Goal: Task Accomplishment & Management: Manage account settings

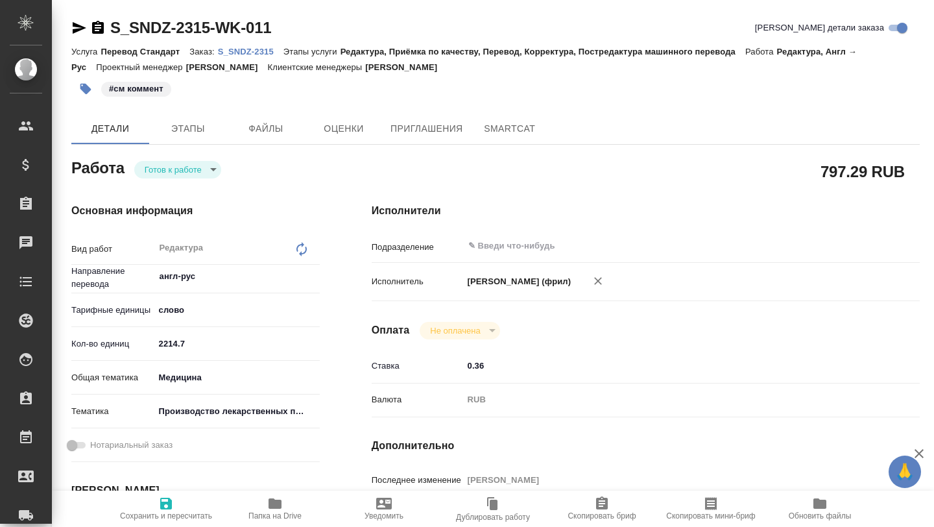
type textarea "x"
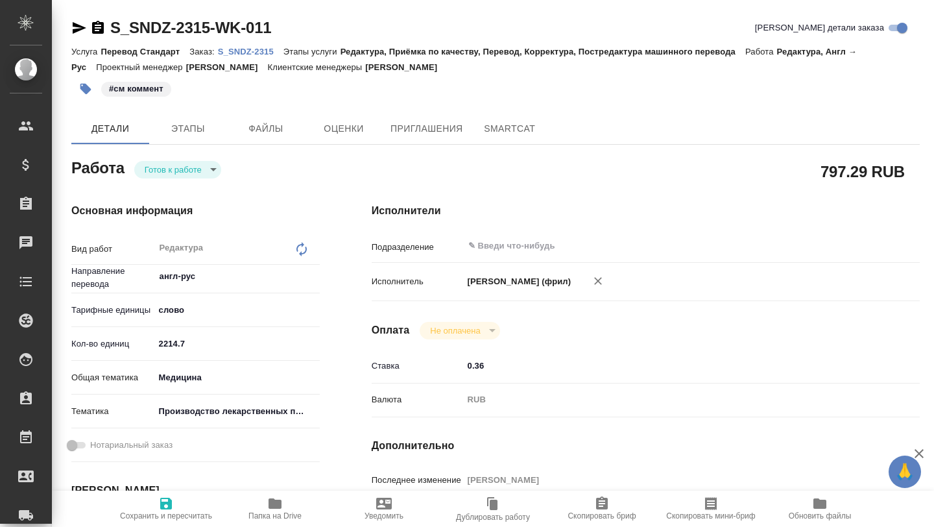
type textarea "x"
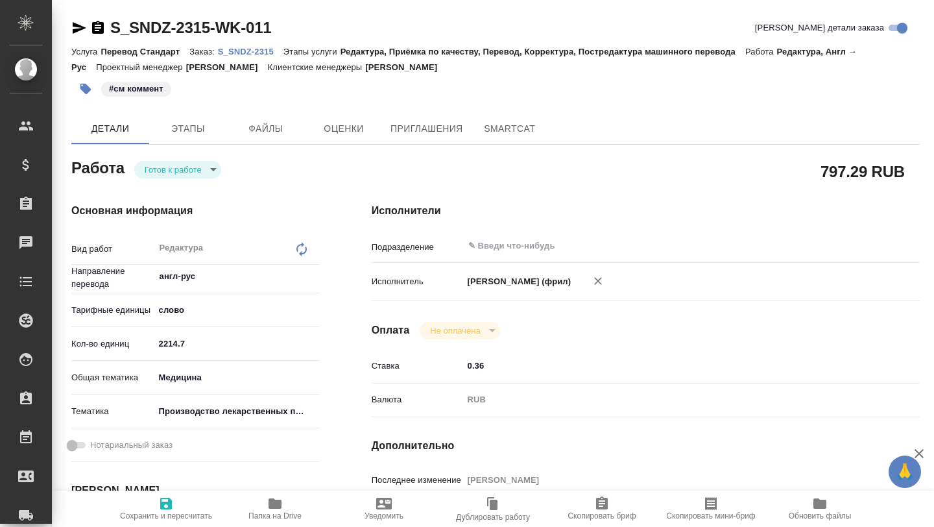
type textarea "x"
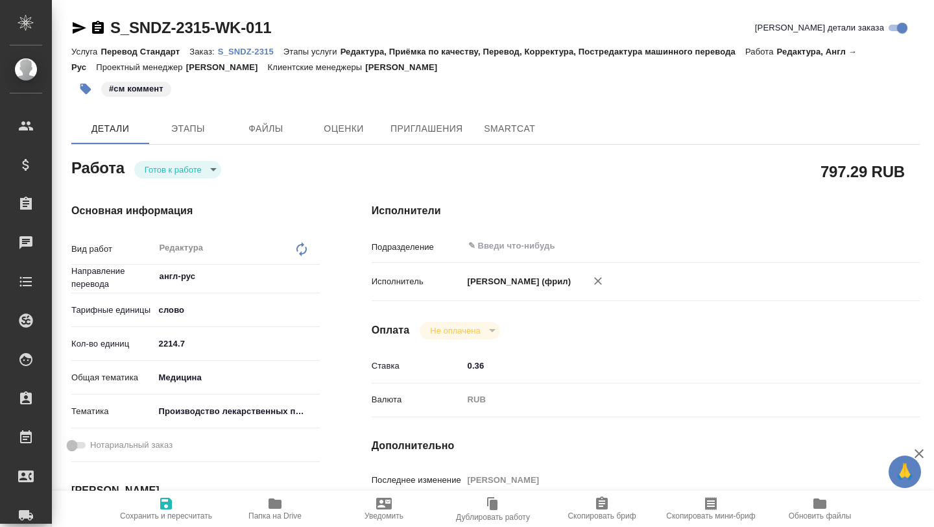
click at [276, 514] on span "Папка на Drive" at bounding box center [274, 515] width 53 height 9
type textarea "x"
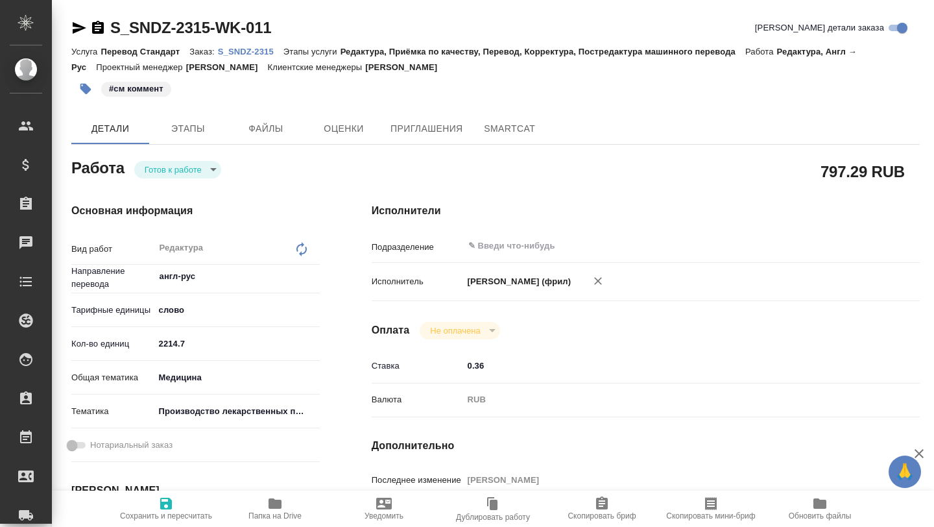
type textarea "x"
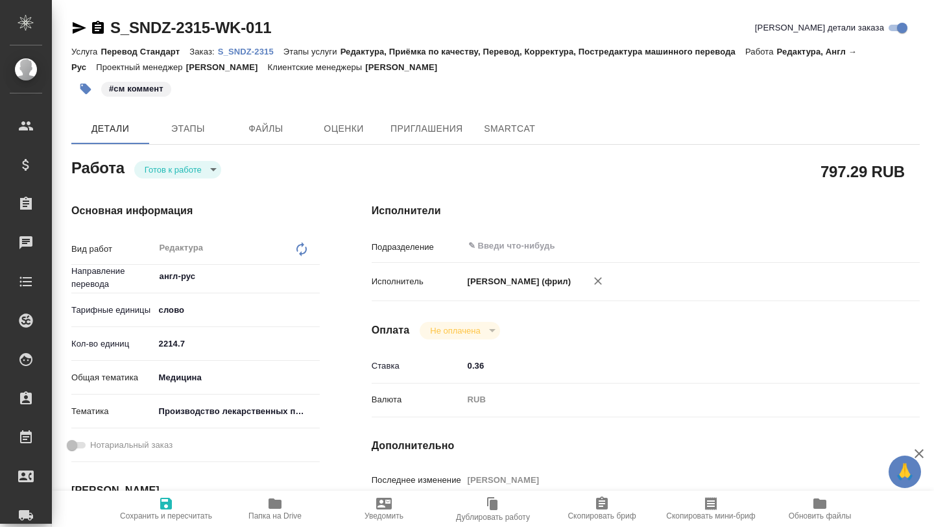
type textarea "x"
click at [258, 51] on p "S_SNDZ-2315" at bounding box center [250, 52] width 65 height 10
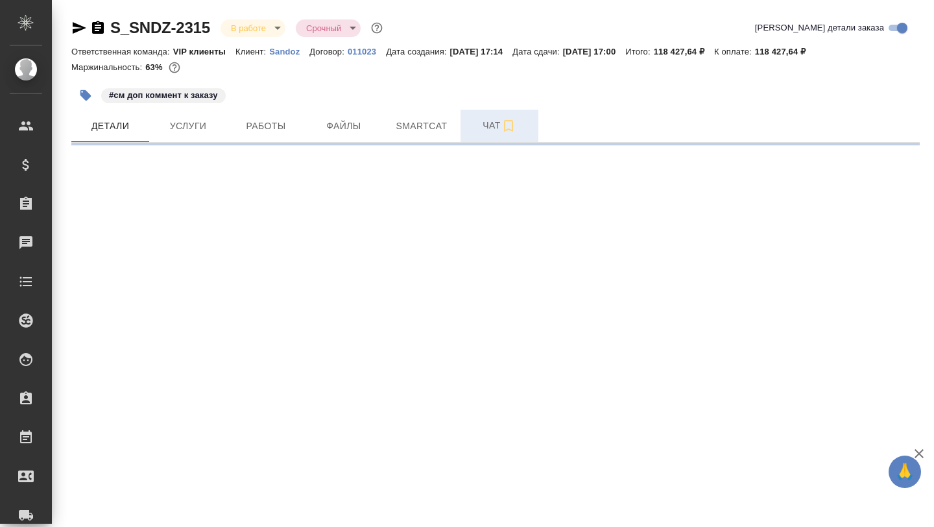
select select "RU"
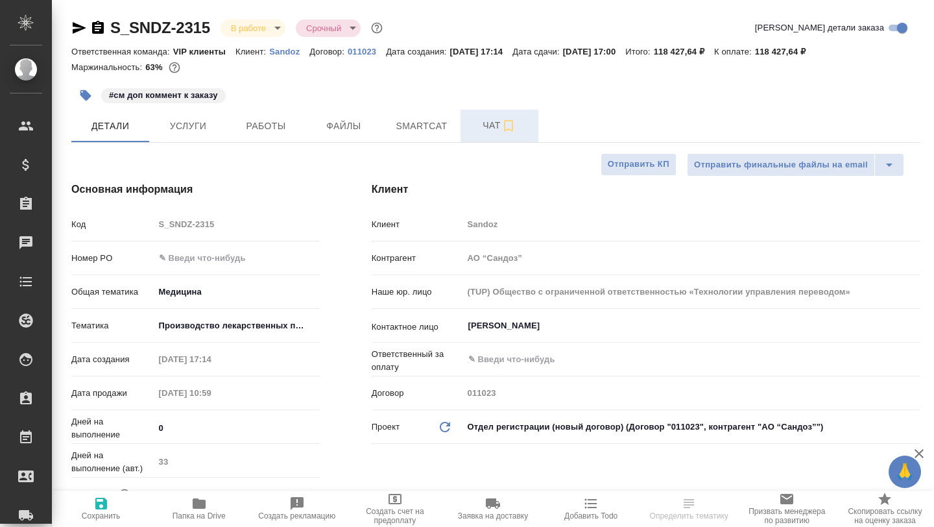
type textarea "x"
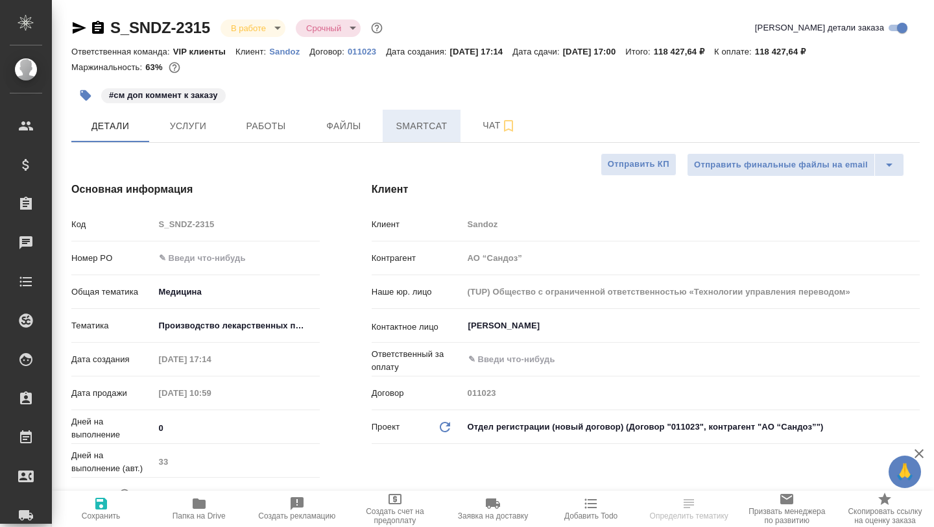
type textarea "x"
click at [444, 119] on span "Smartcat" at bounding box center [421, 126] width 62 height 16
type input "[PERSON_NAME]"
type input "Комаров Роман"
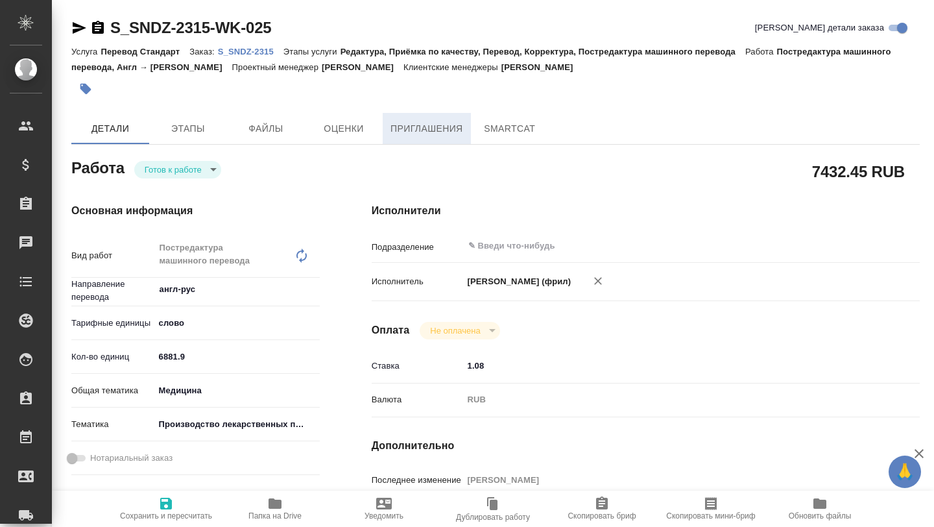
type textarea "x"
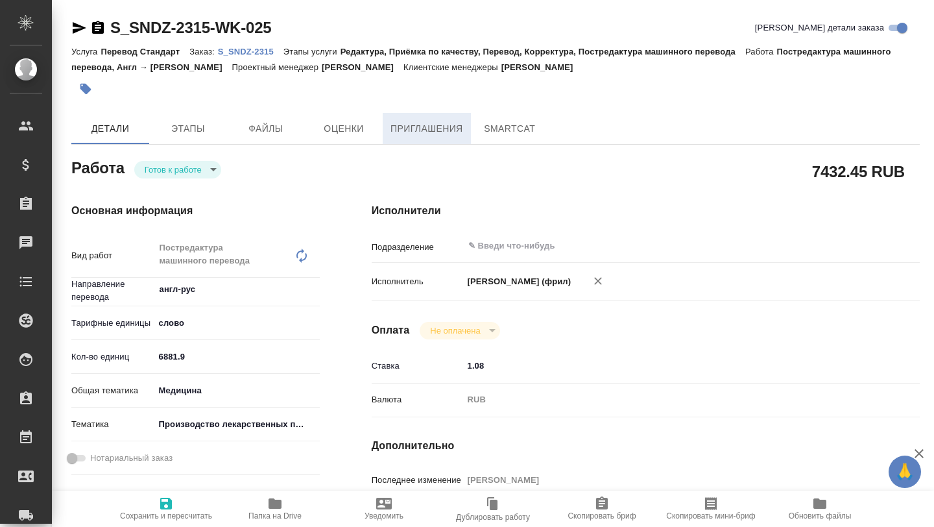
type textarea "x"
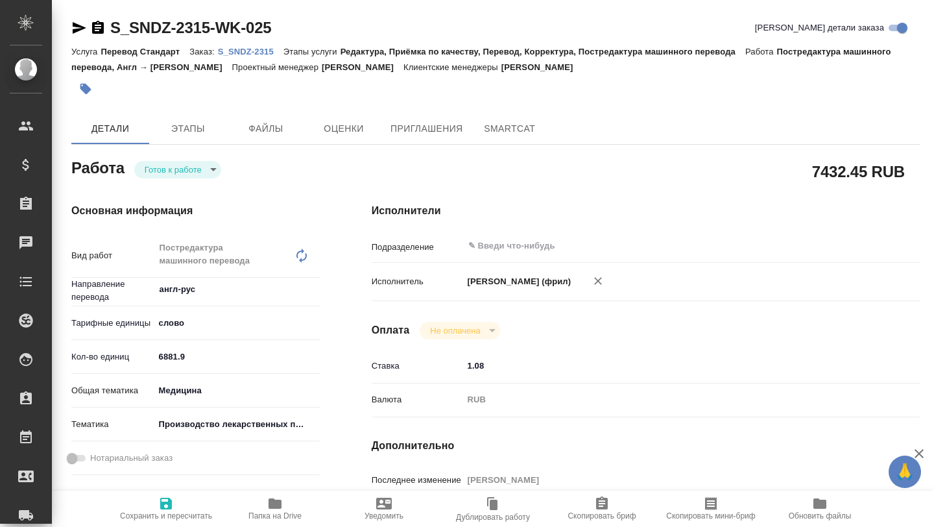
type textarea "x"
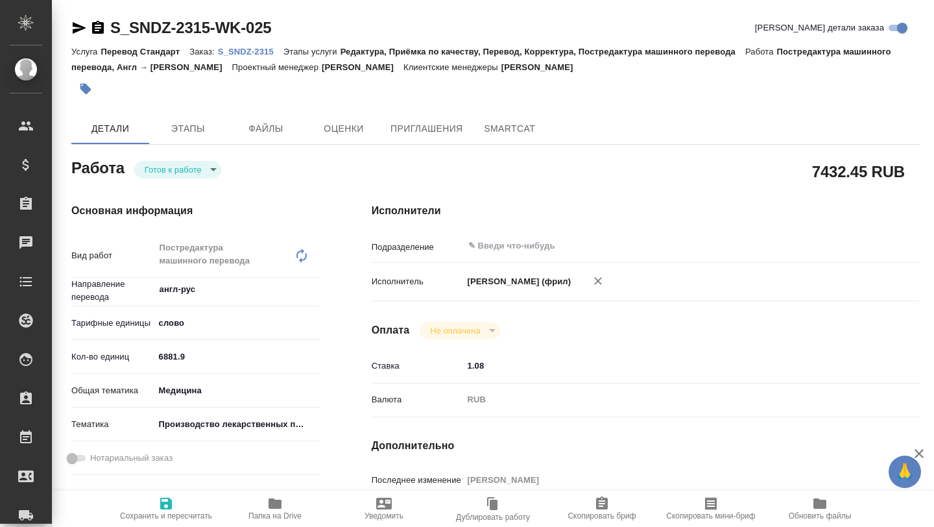
type textarea "x"
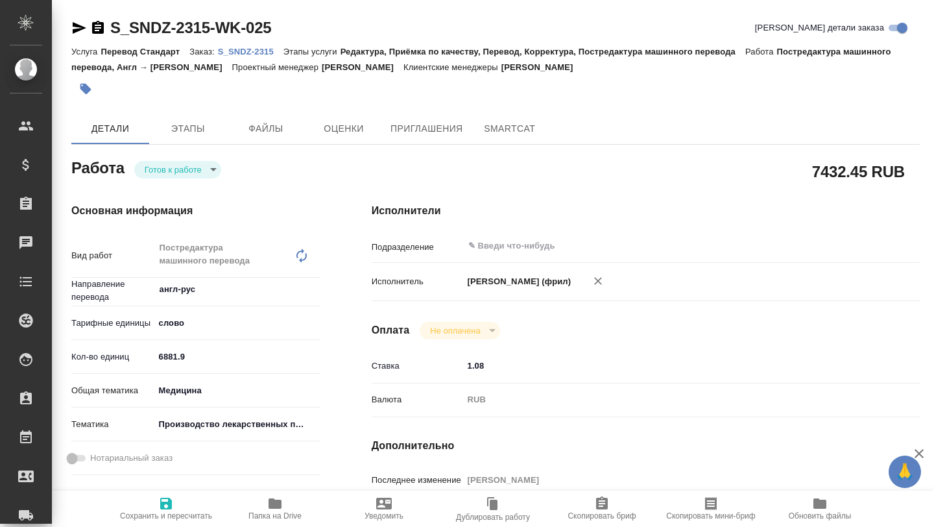
click at [252, 46] on link "S_SNDZ-2315" at bounding box center [250, 50] width 65 height 11
type textarea "x"
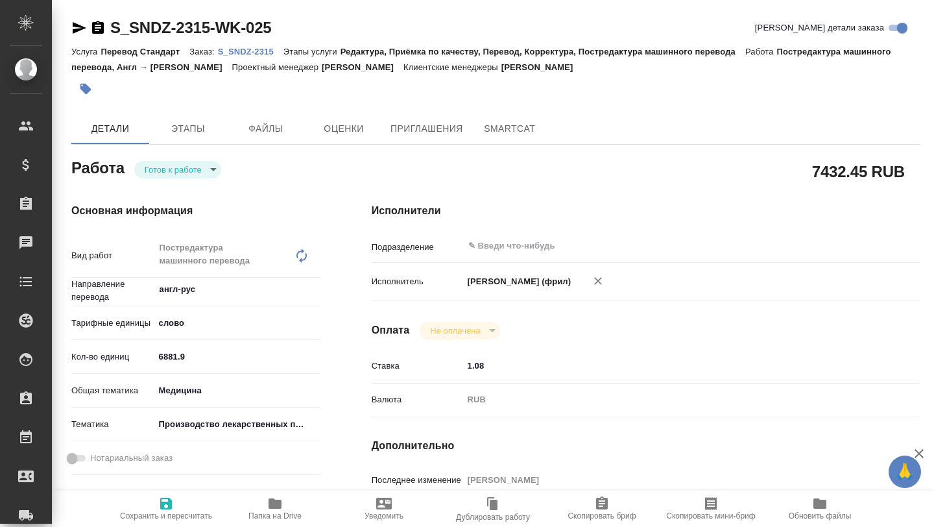
type textarea "x"
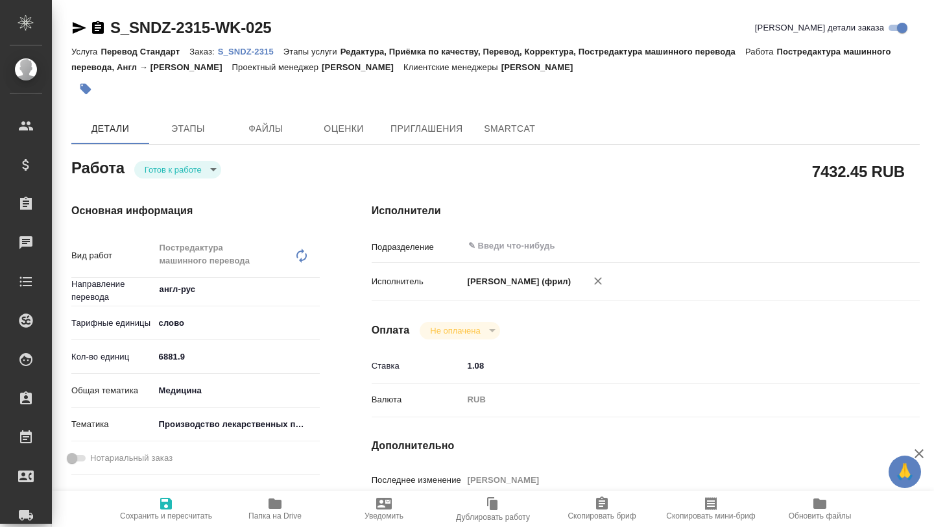
type textarea "x"
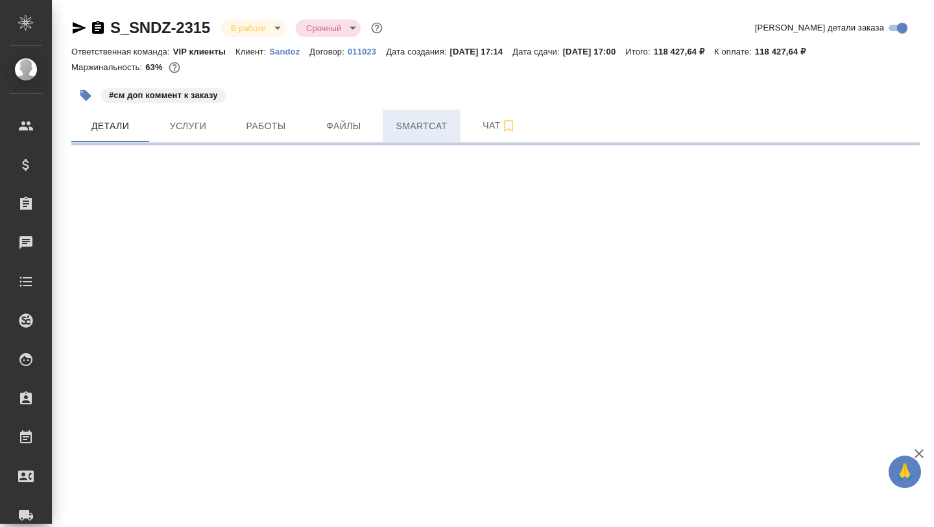
select select "RU"
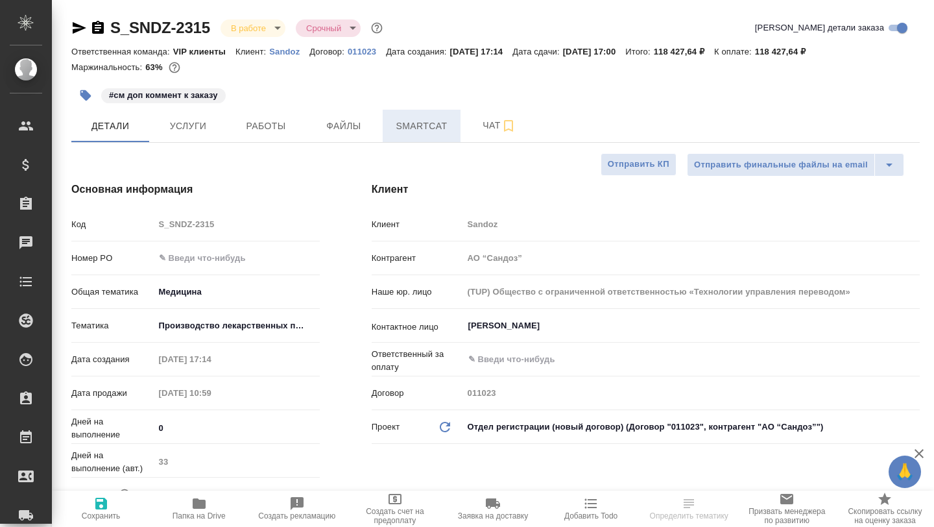
type textarea "x"
click at [420, 127] on span "Smartcat" at bounding box center [421, 126] width 62 height 16
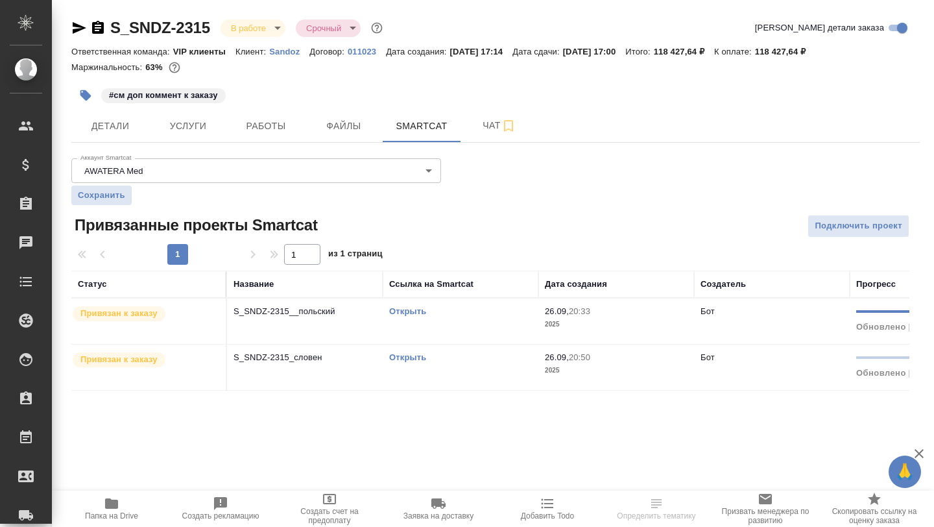
click at [411, 311] on link "Открыть" at bounding box center [407, 311] width 37 height 10
click at [403, 356] on link "Открыть" at bounding box center [407, 357] width 37 height 10
click at [111, 124] on span "Детали" at bounding box center [110, 126] width 62 height 16
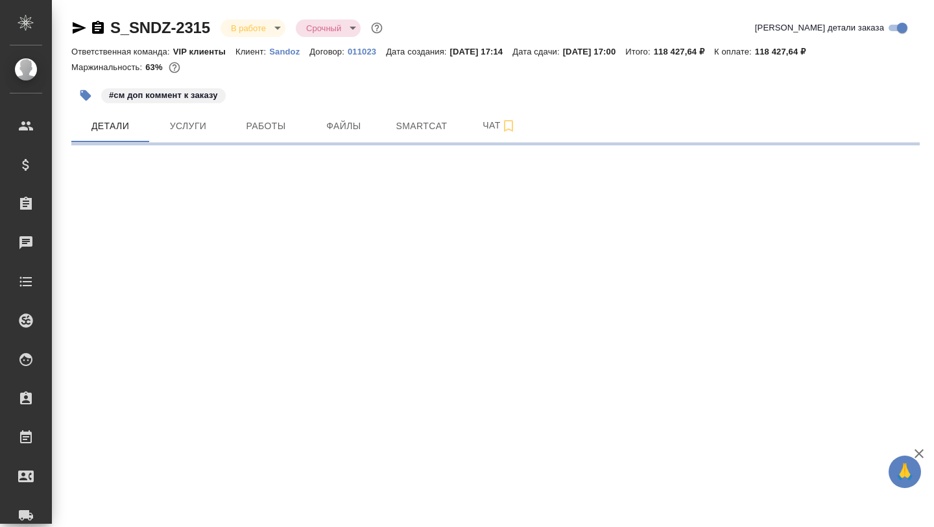
select select "RU"
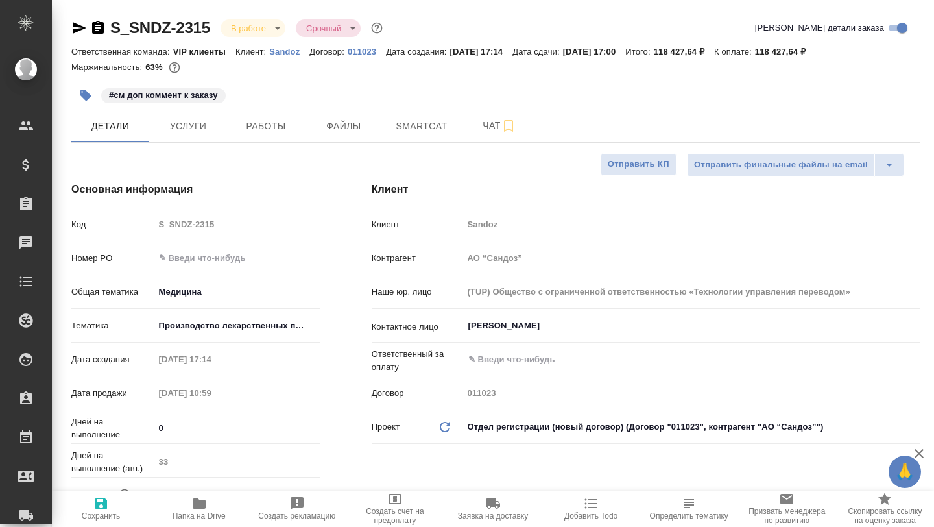
type textarea "x"
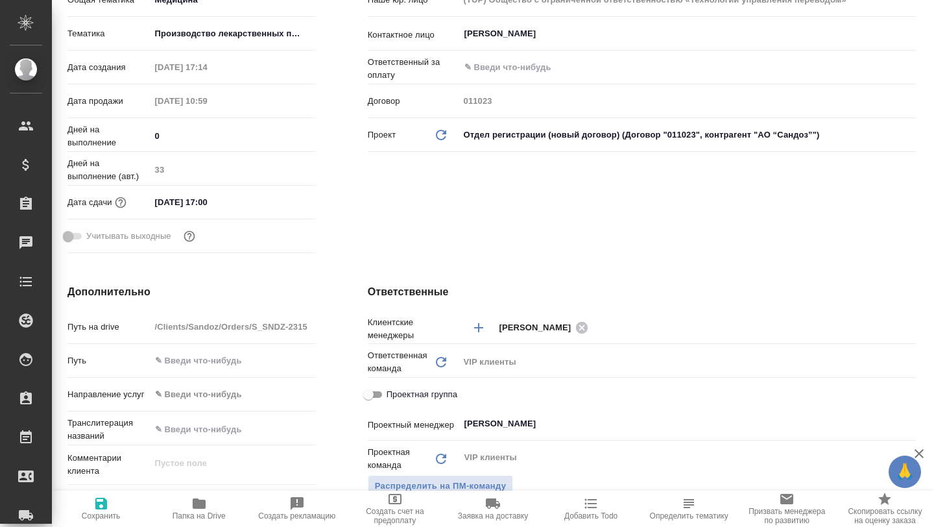
scroll to position [0, 4]
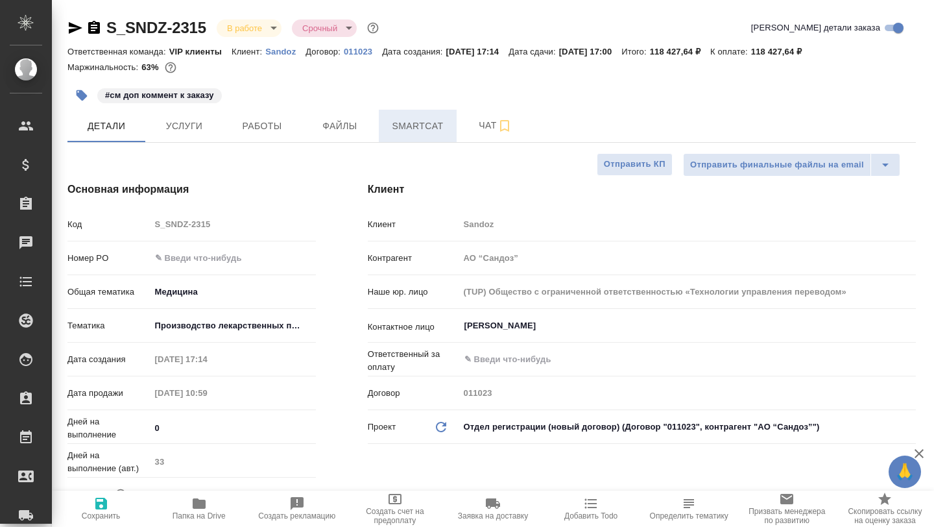
click at [396, 127] on span "Smartcat" at bounding box center [418, 126] width 62 height 16
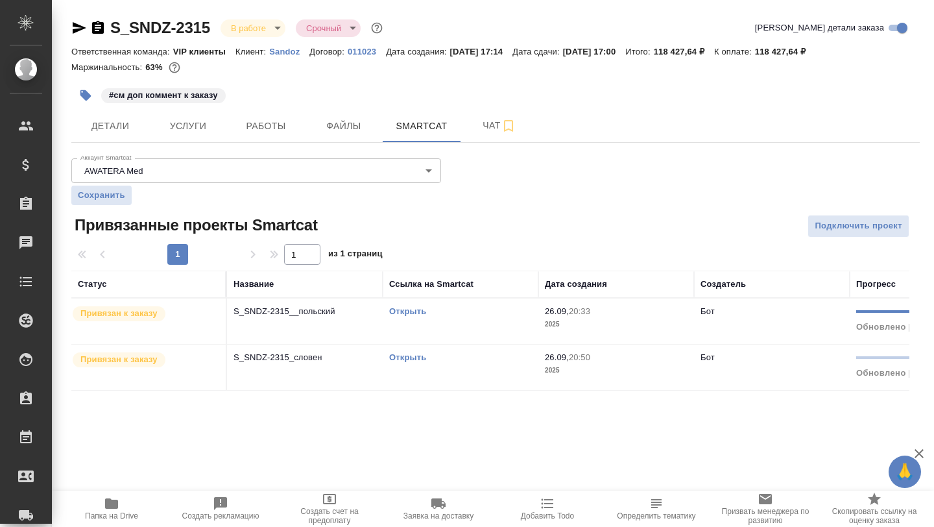
click at [80, 26] on icon "button" at bounding box center [80, 28] width 14 height 12
